Goal: Task Accomplishment & Management: Use online tool/utility

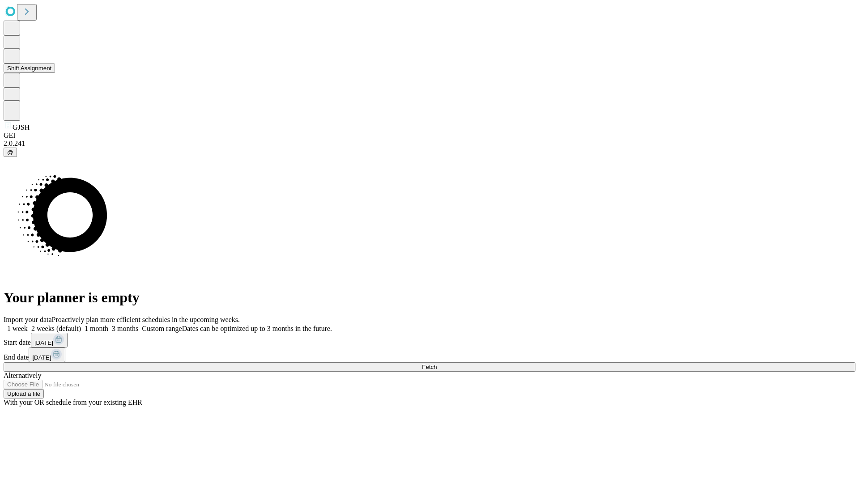
click at [55, 73] on button "Shift Assignment" at bounding box center [29, 68] width 51 height 9
